Goal: Task Accomplishment & Management: Complete application form

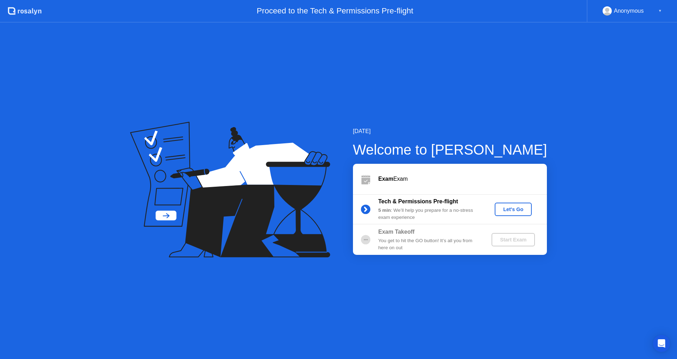
click at [514, 208] on div "Let's Go" at bounding box center [512, 209] width 31 height 6
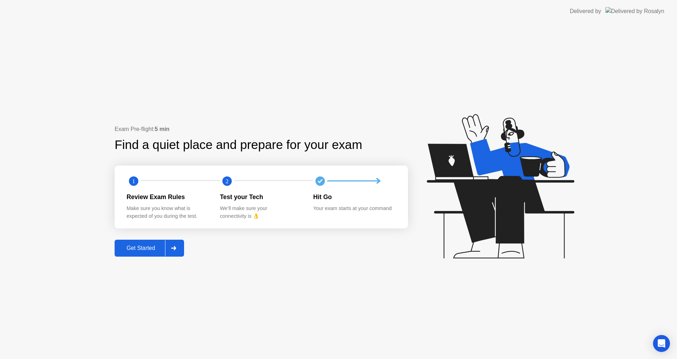
click at [150, 245] on div "Get Started" at bounding box center [141, 248] width 48 height 6
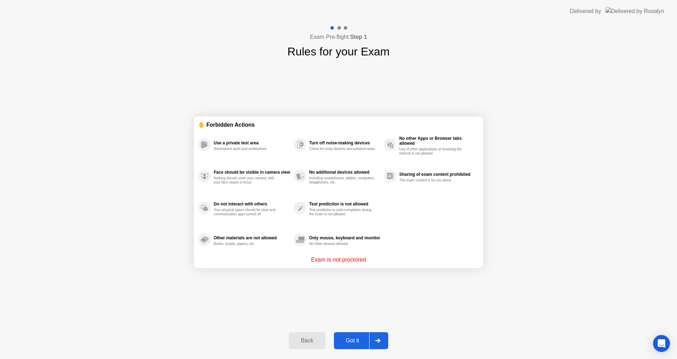
click at [353, 340] on div "Got it" at bounding box center [352, 340] width 33 height 6
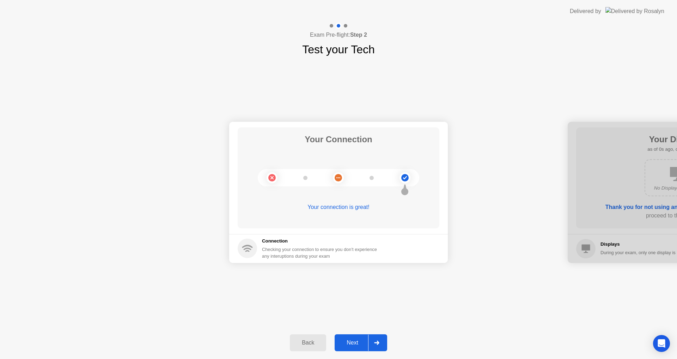
click at [359, 339] on div "Next" at bounding box center [352, 342] width 31 height 6
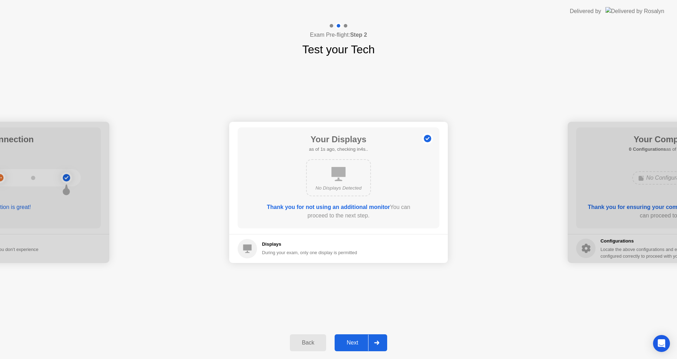
click at [357, 339] on div "Next" at bounding box center [352, 342] width 31 height 6
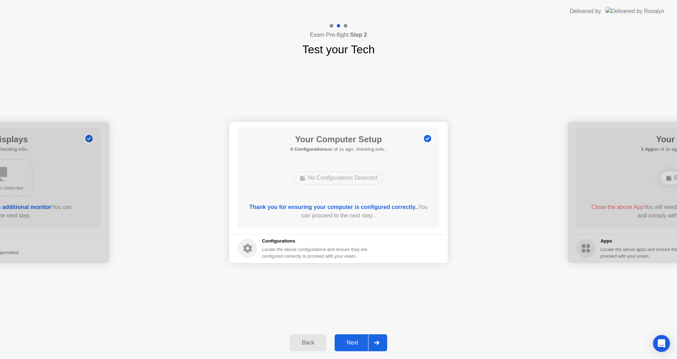
click at [349, 337] on button "Next" at bounding box center [361, 342] width 53 height 17
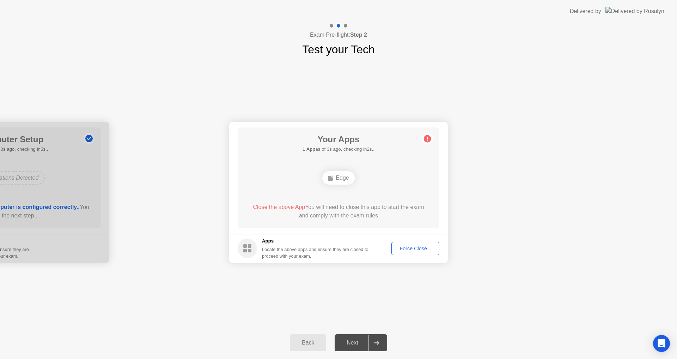
click at [413, 247] on div "Force Close..." at bounding box center [415, 248] width 43 height 6
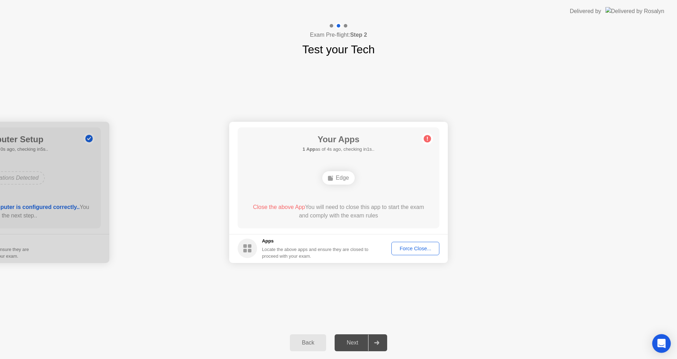
click at [660, 343] on icon "Open Intercom Messenger" at bounding box center [661, 342] width 8 height 9
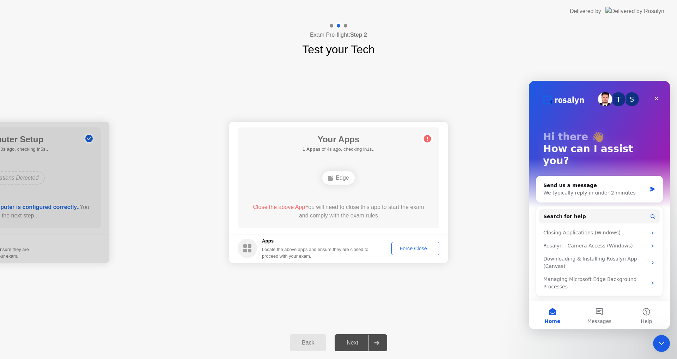
click at [410, 247] on div "Force Close..." at bounding box center [415, 248] width 43 height 6
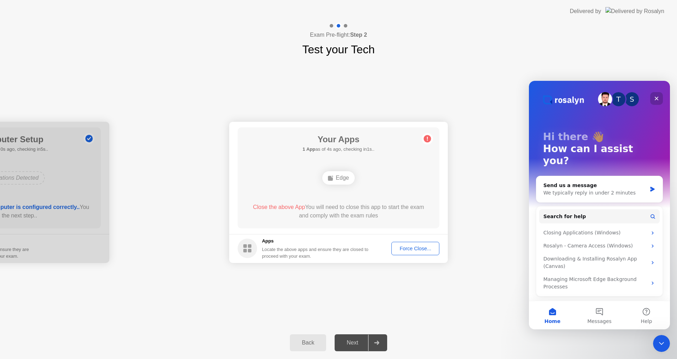
click at [657, 97] on icon "Close" at bounding box center [657, 99] width 6 height 6
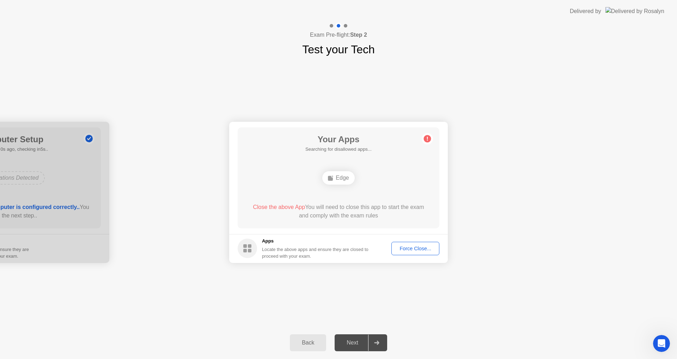
click at [347, 341] on div "Next" at bounding box center [352, 342] width 31 height 6
click at [347, 342] on div "Next" at bounding box center [352, 342] width 31 height 6
click at [357, 339] on div "Next" at bounding box center [352, 342] width 31 height 6
click at [409, 249] on div "Force Close..." at bounding box center [415, 248] width 43 height 6
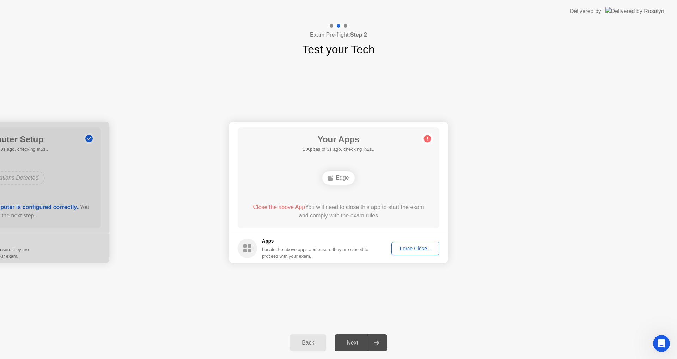
click at [416, 249] on div "Force Close..." at bounding box center [415, 248] width 43 height 6
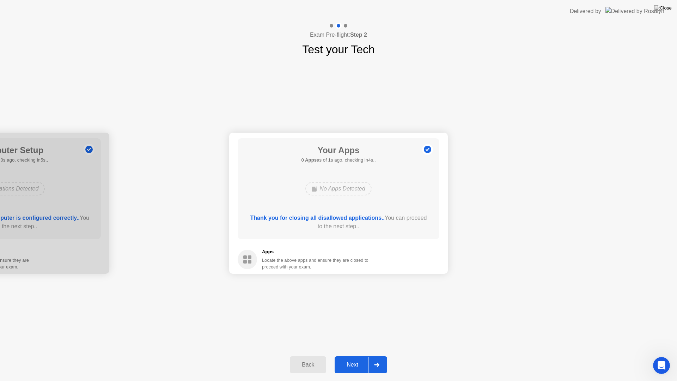
click at [353, 358] on div "Next" at bounding box center [352, 364] width 31 height 6
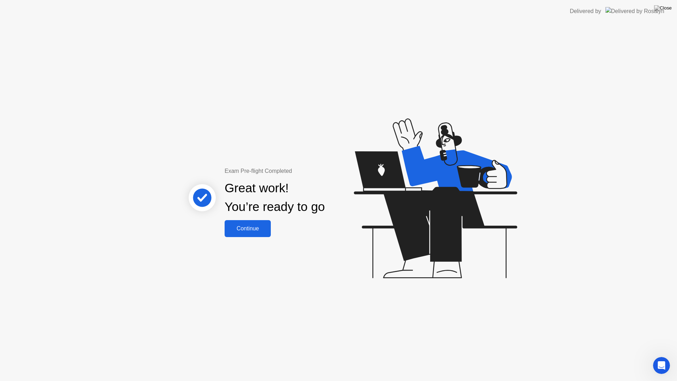
click at [255, 232] on div "Continue" at bounding box center [248, 228] width 42 height 6
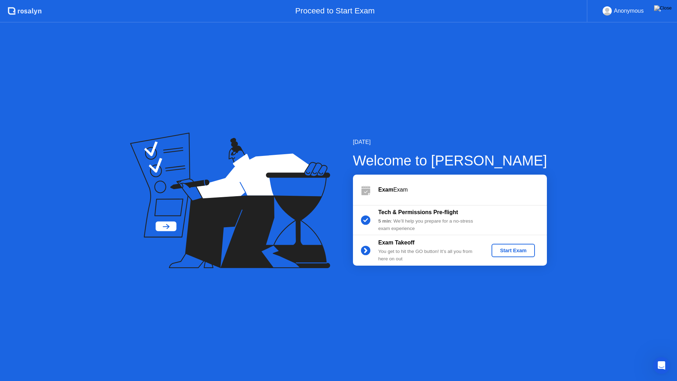
click at [511, 248] on div "Start Exam" at bounding box center [513, 250] width 38 height 6
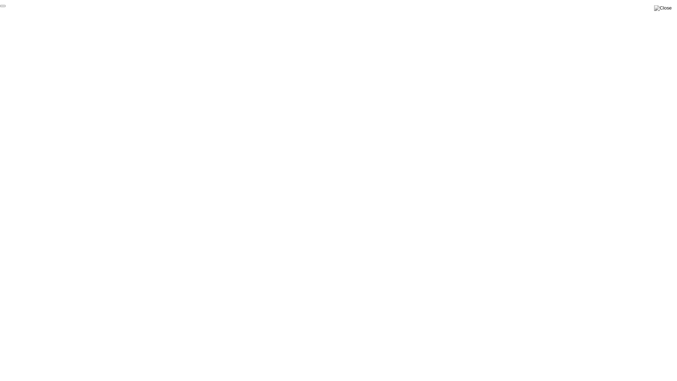
click div "End Proctoring Session"
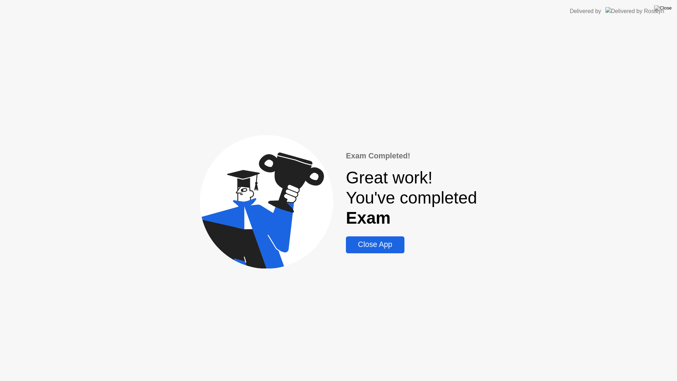
click at [380, 240] on div "Close App" at bounding box center [375, 244] width 54 height 9
